Goal: Find specific page/section: Find specific page/section

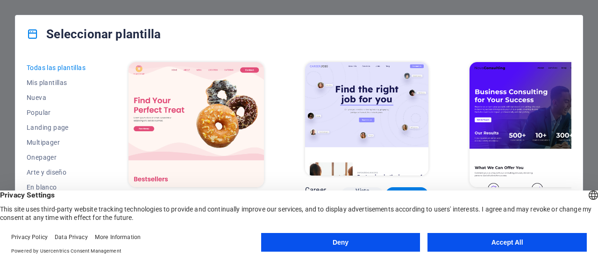
click at [501, 243] on button "Accept All" at bounding box center [507, 242] width 159 height 19
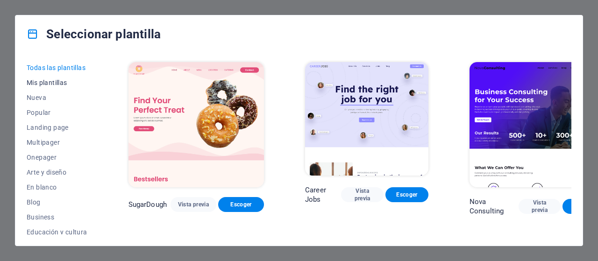
click at [55, 84] on span "Mis plantillas" at bounding box center [57, 82] width 61 height 7
click at [492, 9] on div "Seleccionar plantilla Todas las plantillas Mis plantillas Nueva Popular Landing…" at bounding box center [299, 130] width 598 height 261
click at [39, 82] on span "Mis plantillas" at bounding box center [57, 82] width 61 height 7
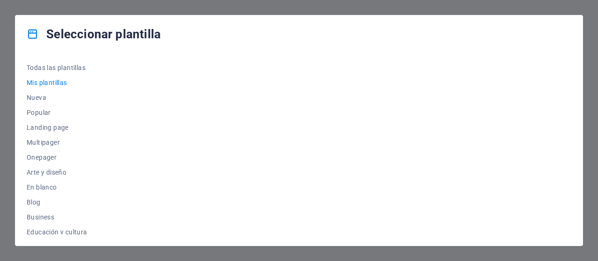
click at [7, 61] on div "Seleccionar plantilla Todas las plantillas Mis plantillas Nueva Popular Landing…" at bounding box center [299, 130] width 598 height 261
